Goal: Information Seeking & Learning: Find specific fact

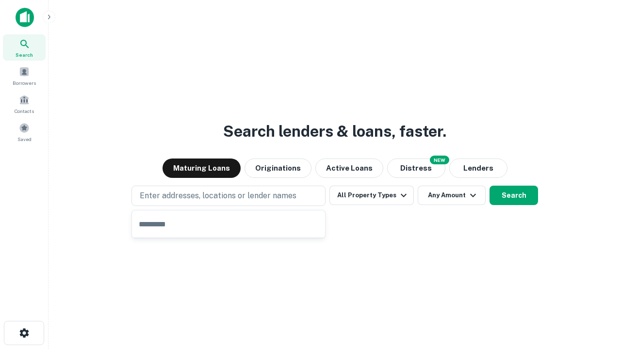
type input "**********"
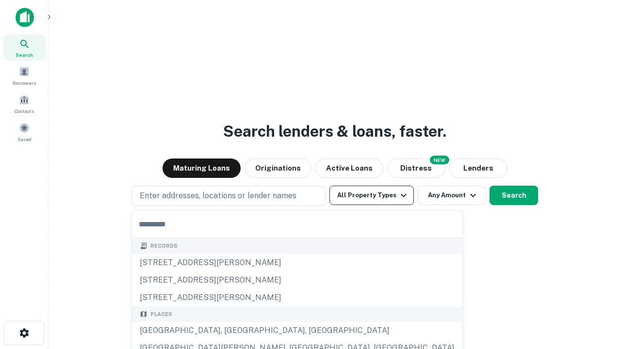
click at [372, 196] on button "All Property Types" at bounding box center [371, 195] width 84 height 19
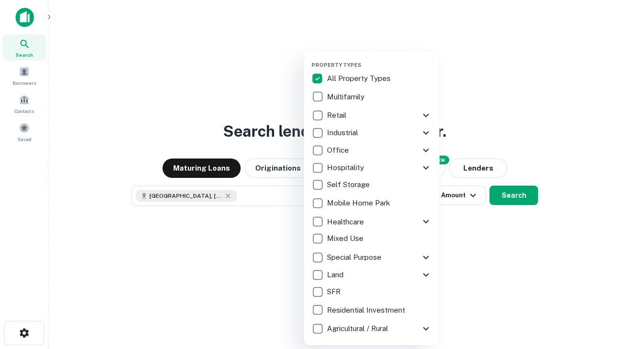
click at [379, 59] on button "button" at bounding box center [379, 59] width 136 height 0
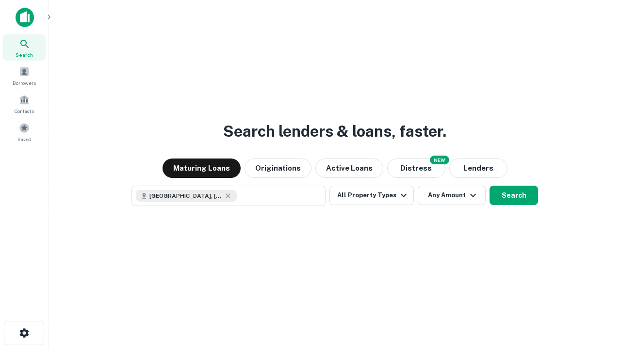
scroll to position [16, 0]
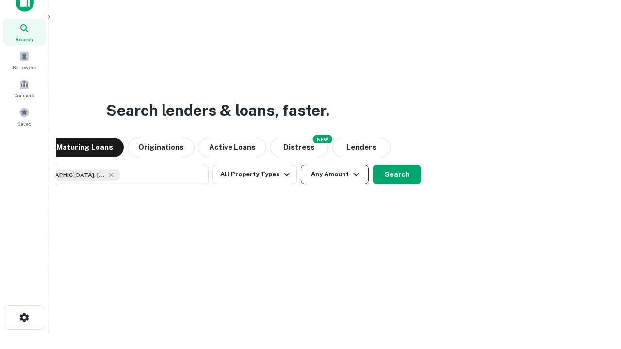
click at [301, 165] on button "Any Amount" at bounding box center [335, 174] width 68 height 19
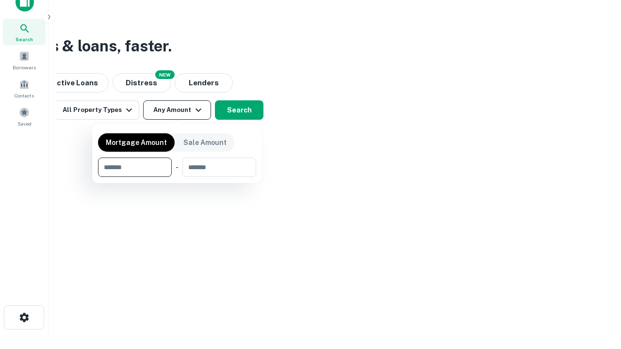
type input "*******"
click at [177, 177] on button "button" at bounding box center [177, 177] width 158 height 0
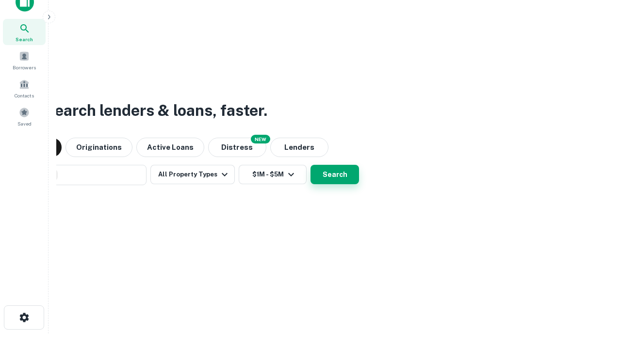
click at [310, 165] on button "Search" at bounding box center [334, 174] width 49 height 19
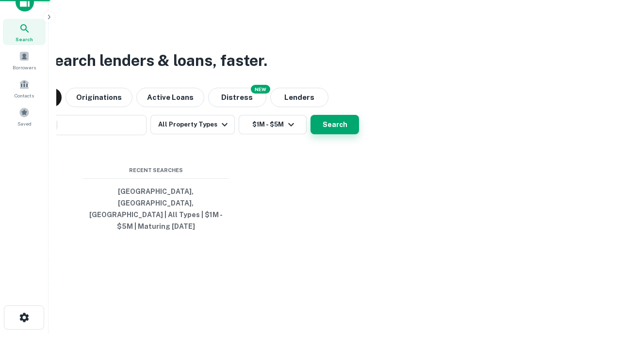
scroll to position [32, 275]
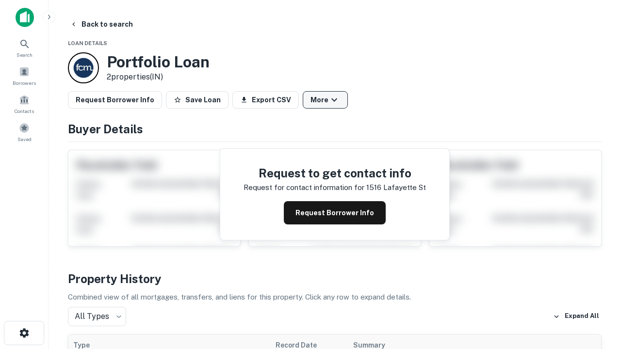
click at [325, 100] on button "More" at bounding box center [325, 99] width 45 height 17
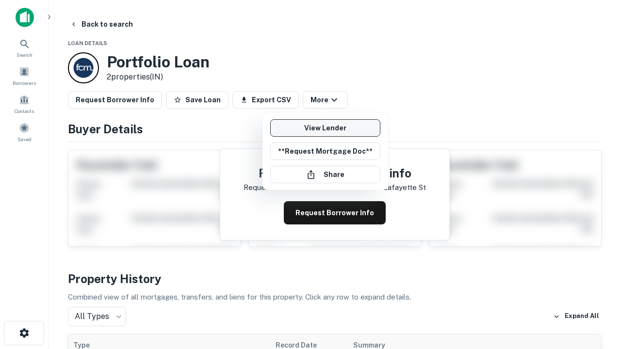
click at [325, 128] on link "View Lender" at bounding box center [325, 127] width 110 height 17
